Goal: Complete application form

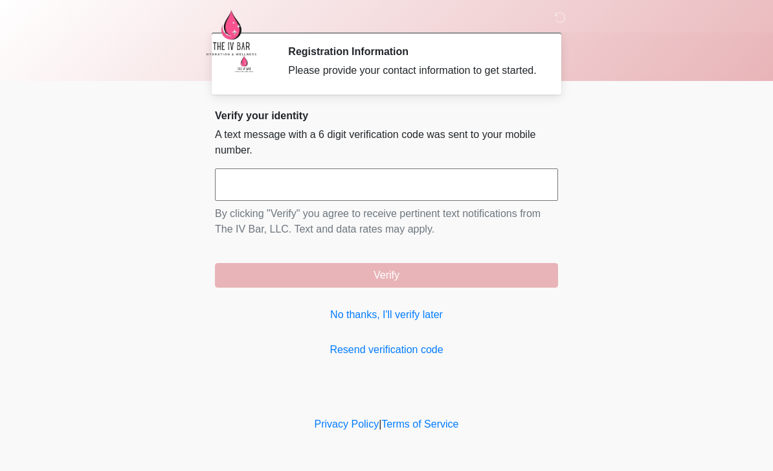
click at [406, 322] on link "No thanks, I'll verify later" at bounding box center [386, 315] width 343 height 16
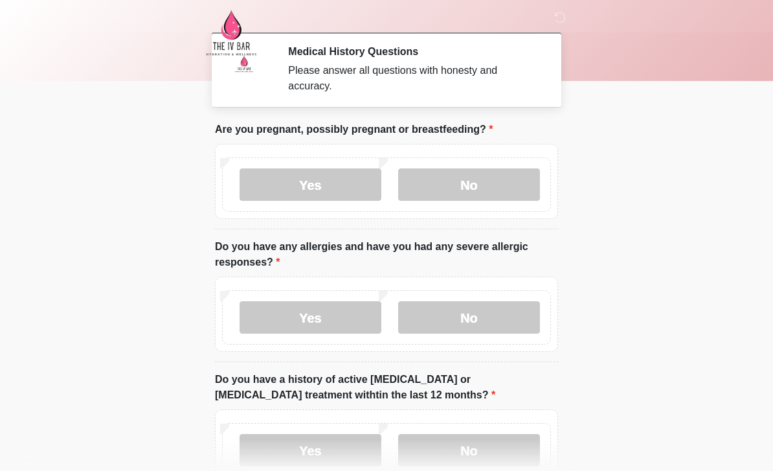
click at [485, 192] on label "No" at bounding box center [469, 184] width 142 height 32
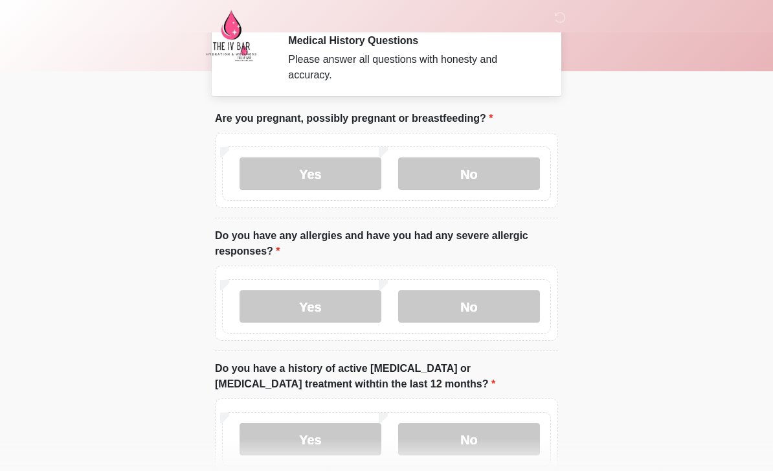
scroll to position [10, 0]
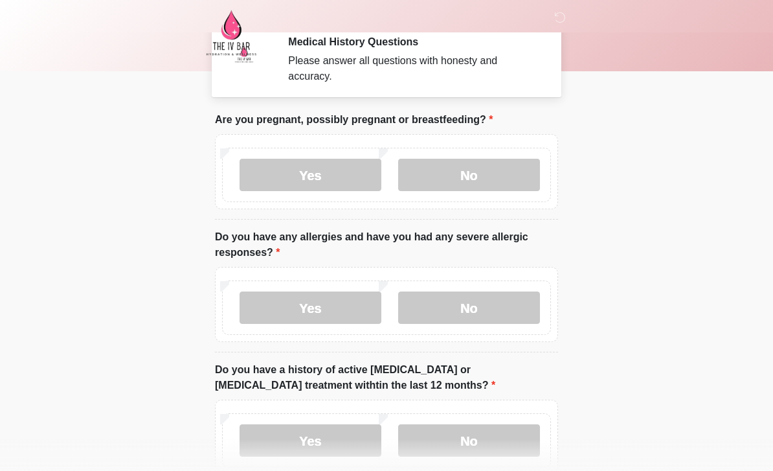
click at [476, 318] on label "No" at bounding box center [469, 307] width 142 height 32
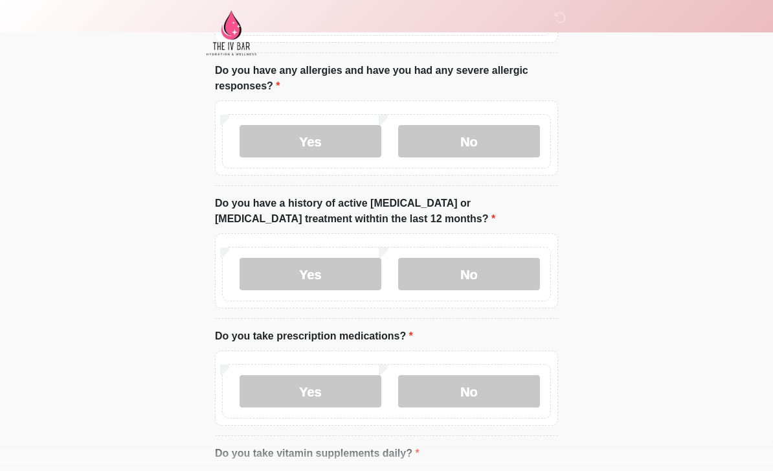
scroll to position [176, 0]
click at [506, 272] on label "No" at bounding box center [469, 274] width 142 height 32
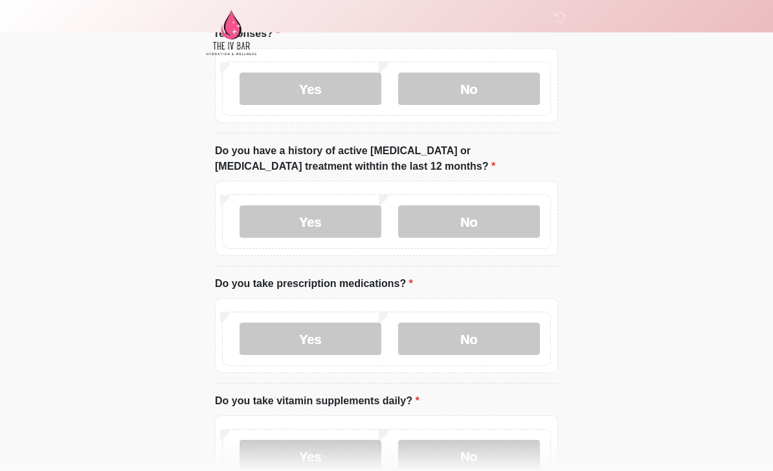
click at [331, 344] on label "Yes" at bounding box center [310, 339] width 142 height 32
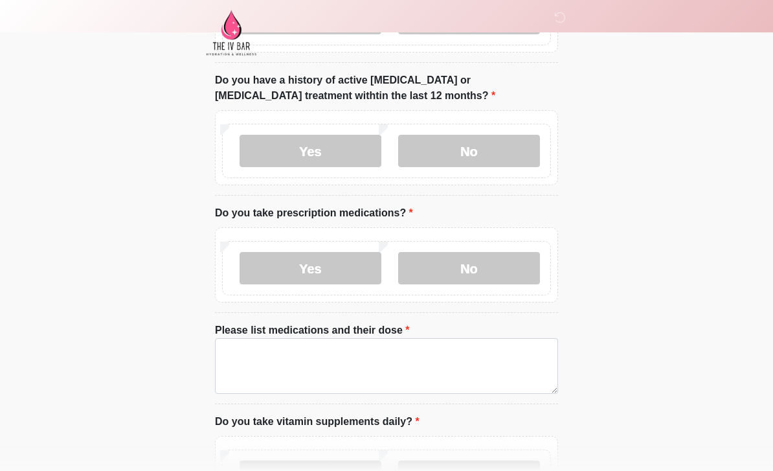
scroll to position [333, 0]
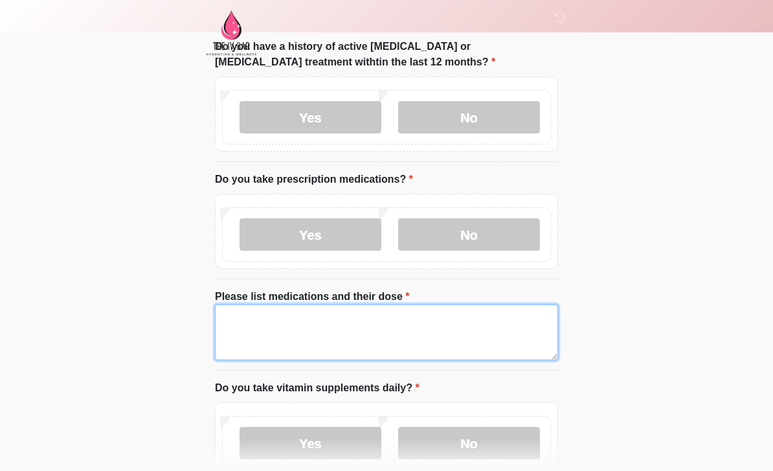
click at [346, 326] on textarea "Please list medications and their dose" at bounding box center [386, 332] width 343 height 56
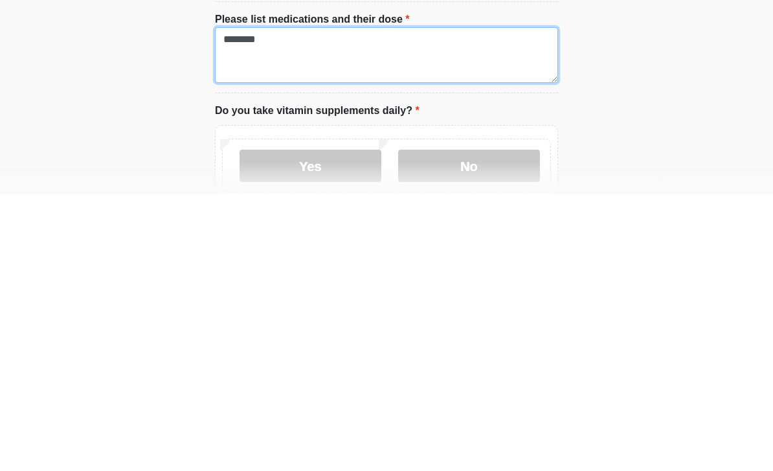
scroll to position [338, 0]
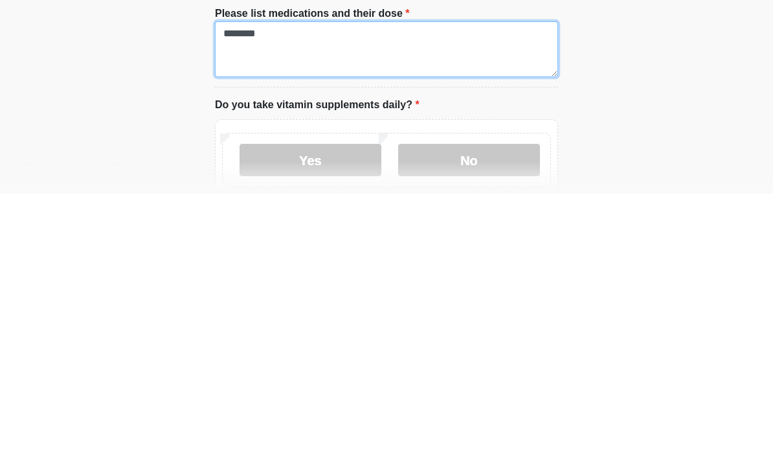
type textarea "*******"
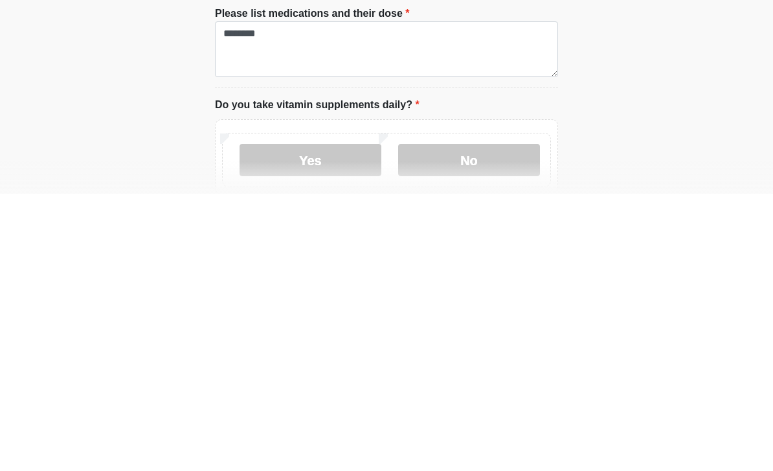
click at [338, 421] on label "Yes" at bounding box center [310, 437] width 142 height 32
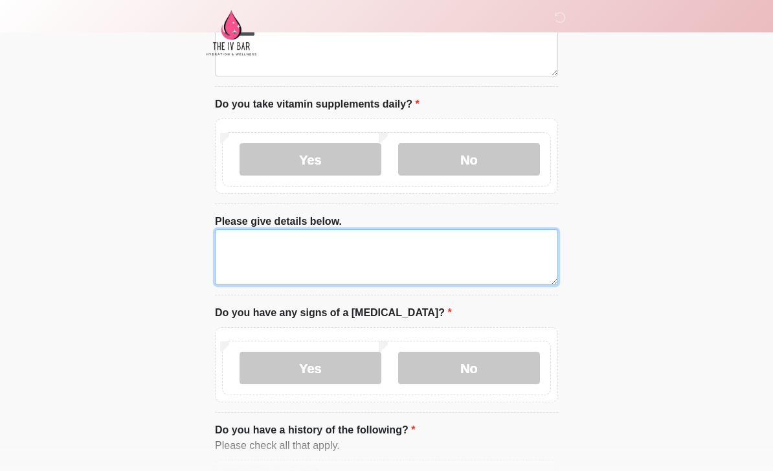
click at [355, 244] on textarea "Please give details below." at bounding box center [386, 257] width 343 height 56
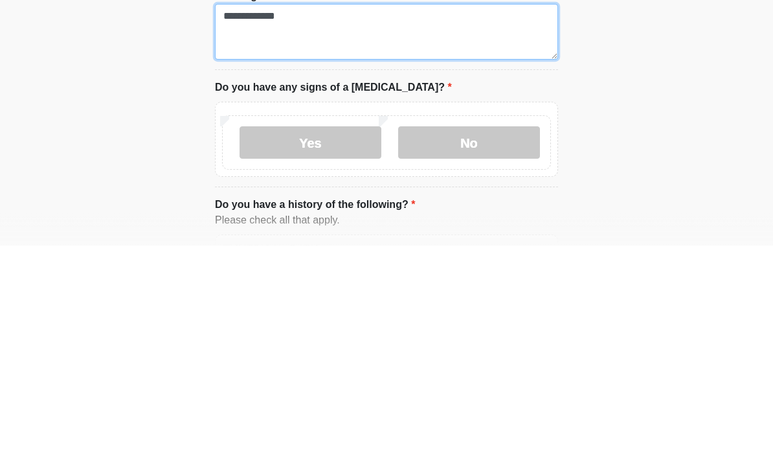
type textarea "**********"
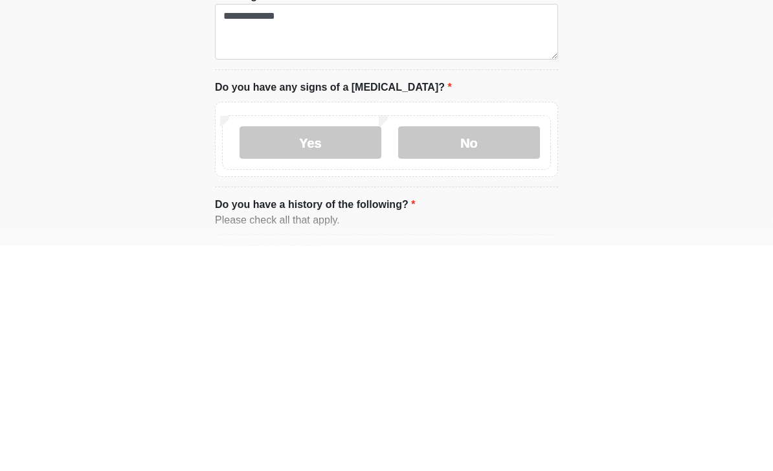
click at [476, 352] on label "No" at bounding box center [469, 368] width 142 height 32
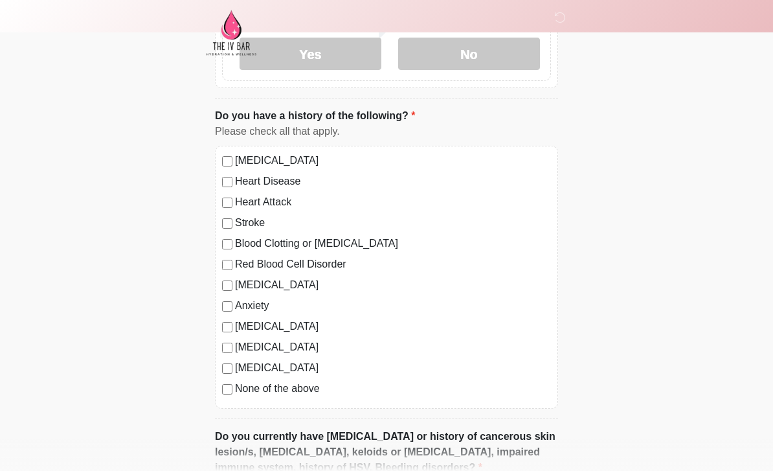
scroll to position [944, 0]
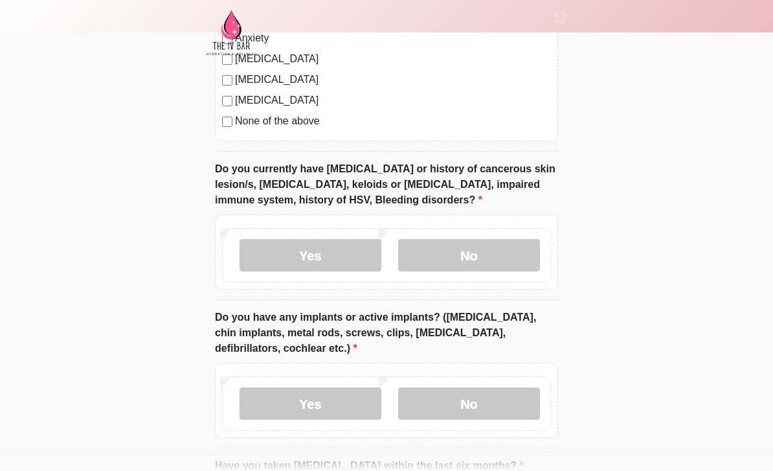
click at [511, 247] on label "No" at bounding box center [469, 255] width 142 height 32
click at [495, 400] on label "No" at bounding box center [469, 403] width 142 height 32
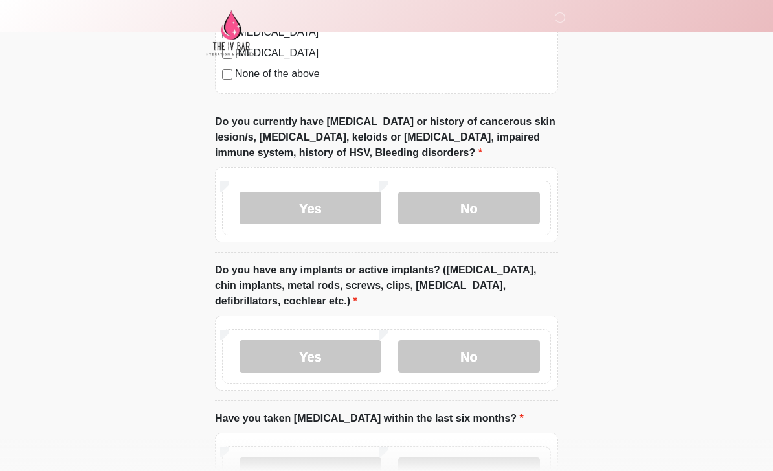
scroll to position [1351, 0]
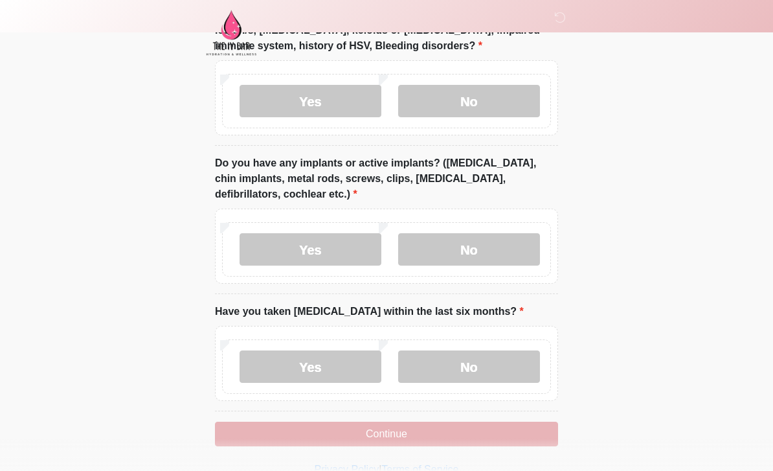
click at [496, 366] on label "No" at bounding box center [469, 366] width 142 height 32
click at [468, 437] on button "Continue" at bounding box center [386, 433] width 343 height 25
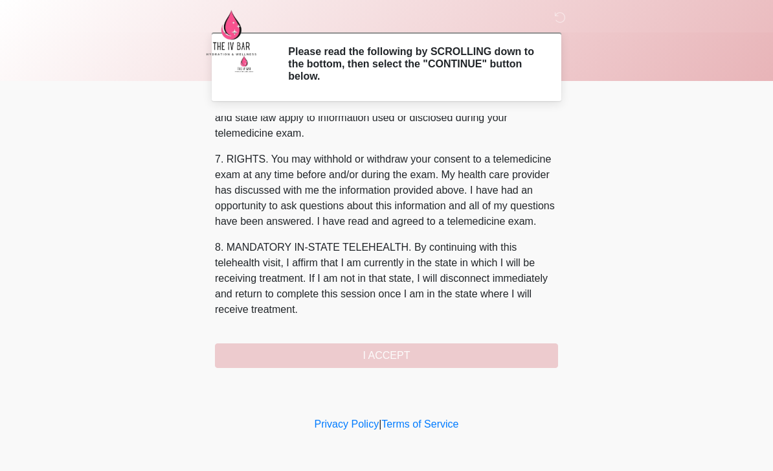
scroll to position [539, 0]
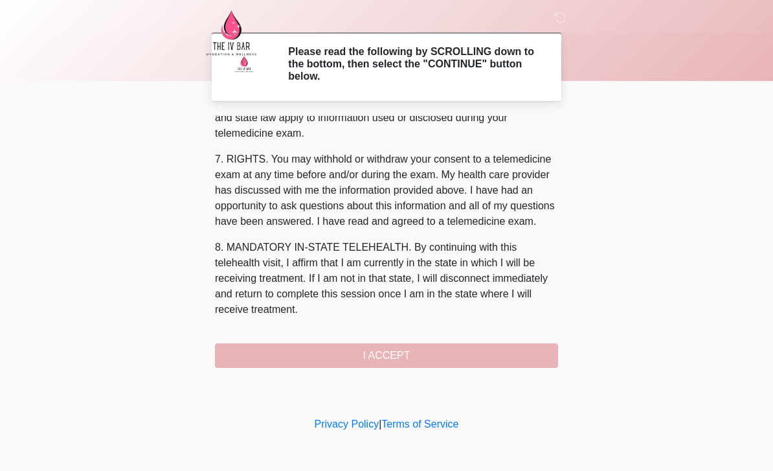
click at [405, 355] on button "I ACCEPT" at bounding box center [386, 355] width 343 height 25
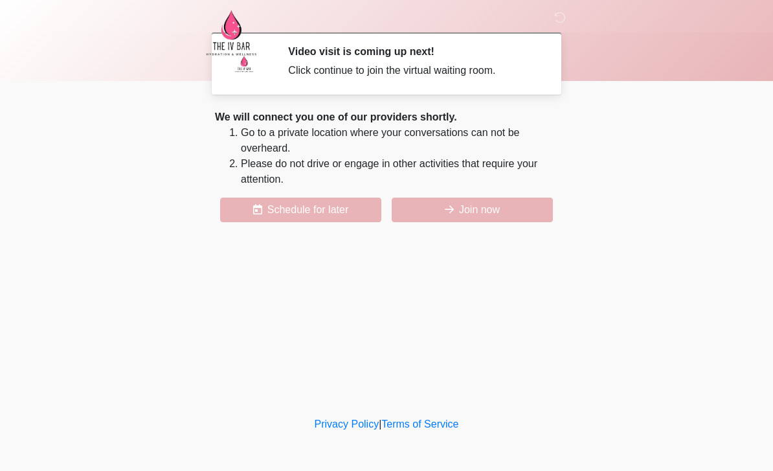
click at [476, 207] on button "Join now" at bounding box center [472, 209] width 161 height 25
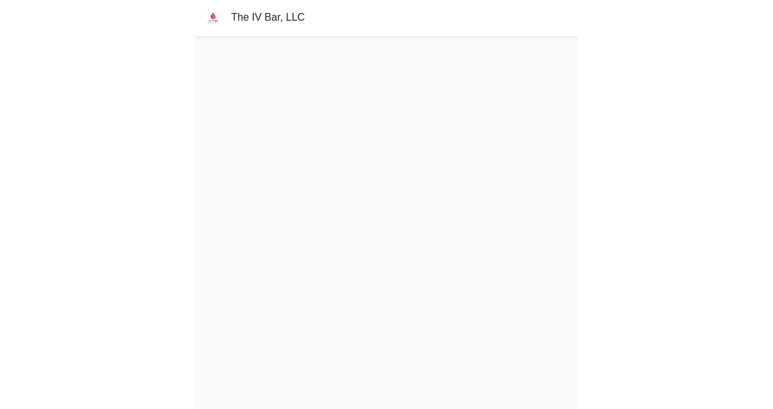
scroll to position [4, 0]
